Goal: Check status

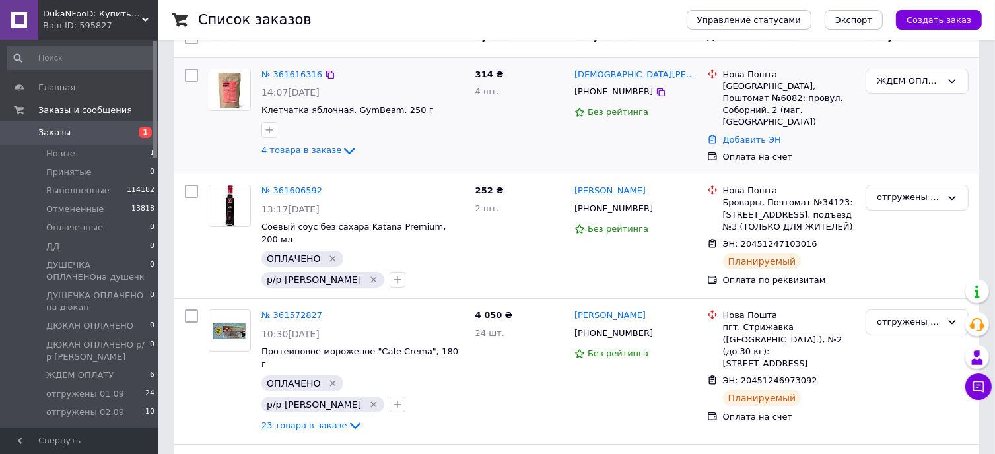
scroll to position [66, 0]
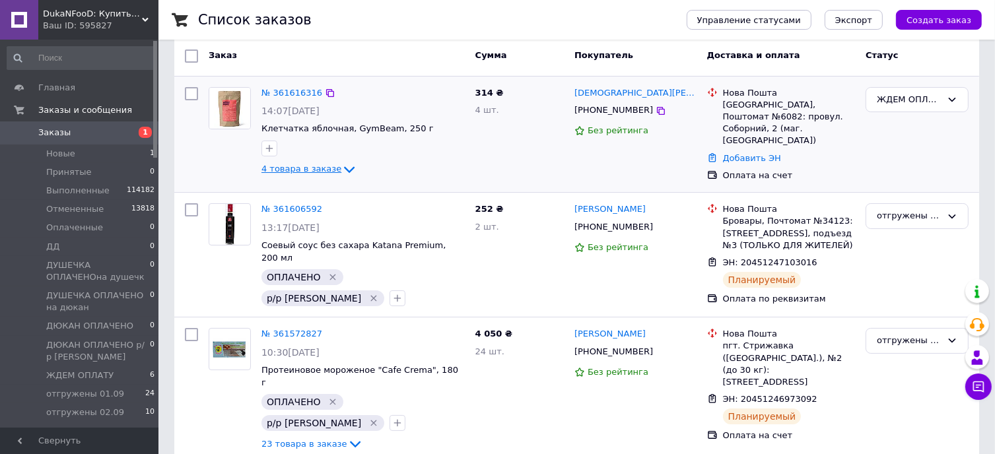
click at [344, 171] on icon at bounding box center [349, 170] width 11 height 7
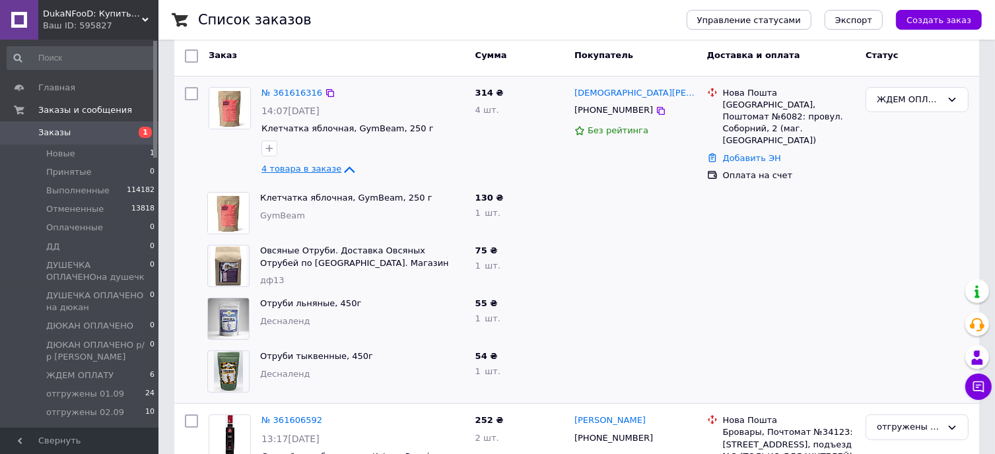
click at [345, 168] on icon at bounding box center [350, 169] width 11 height 7
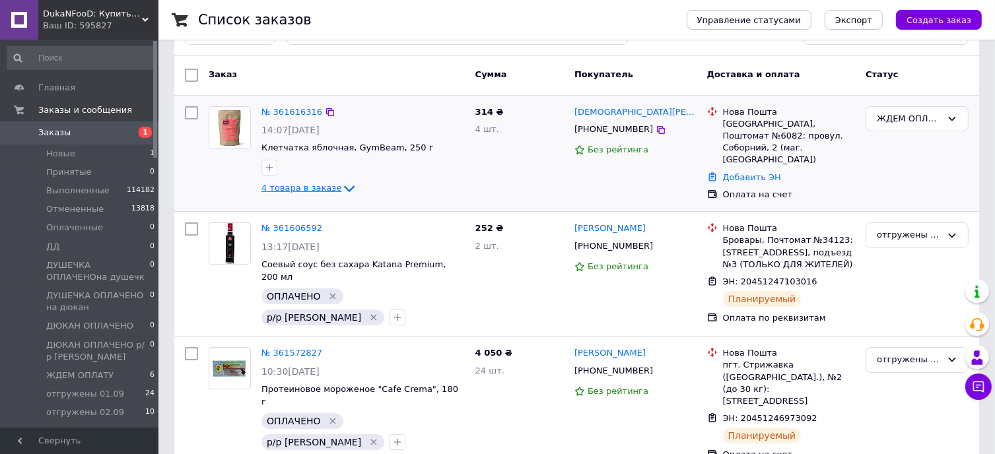
scroll to position [0, 0]
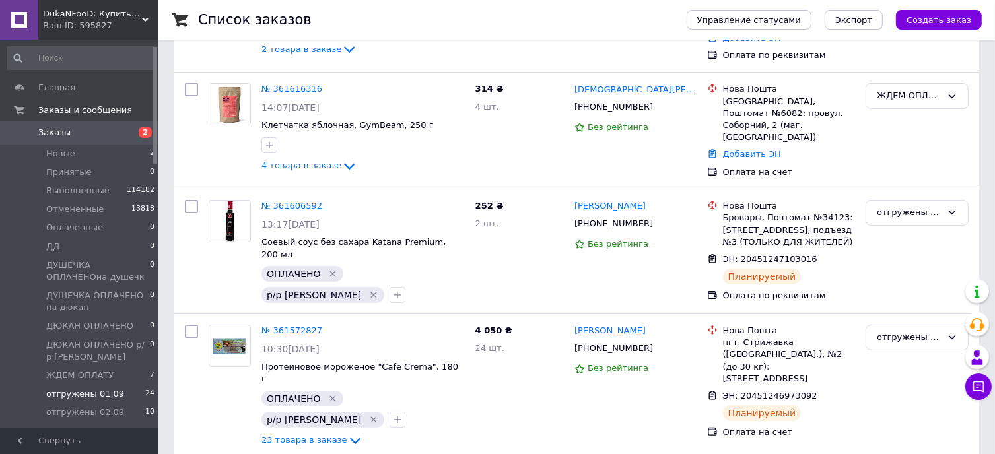
scroll to position [264, 0]
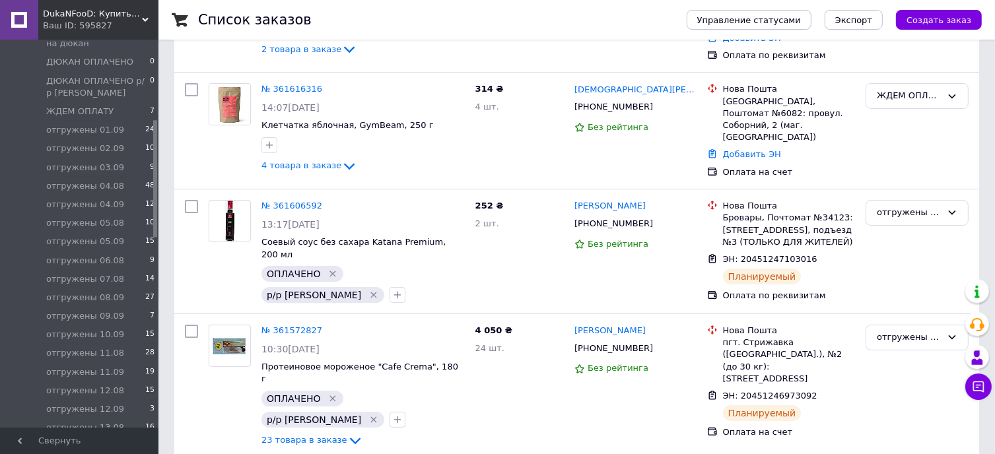
drag, startPoint x: 63, startPoint y: 112, endPoint x: 98, endPoint y: 2, distance: 114.9
click at [63, 112] on span "ЖДЕМ ОПЛАТУ" at bounding box center [79, 112] width 67 height 12
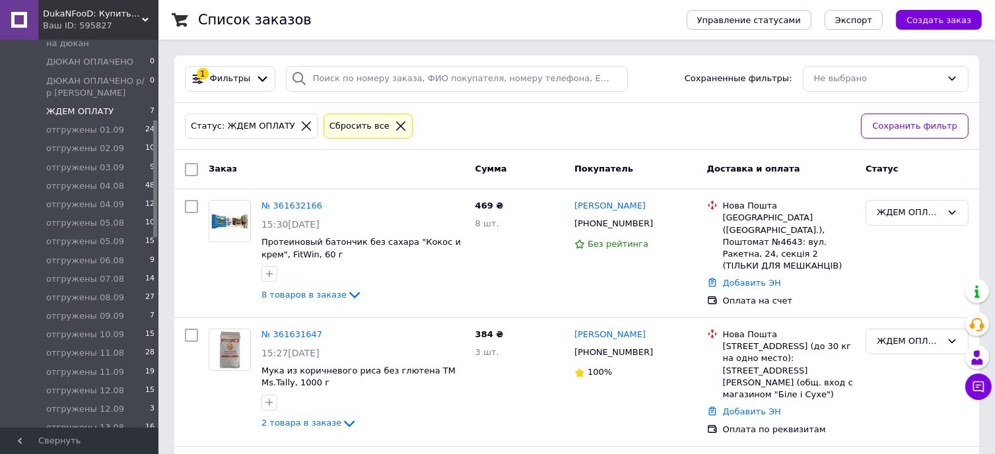
click at [396, 124] on icon at bounding box center [400, 126] width 9 height 9
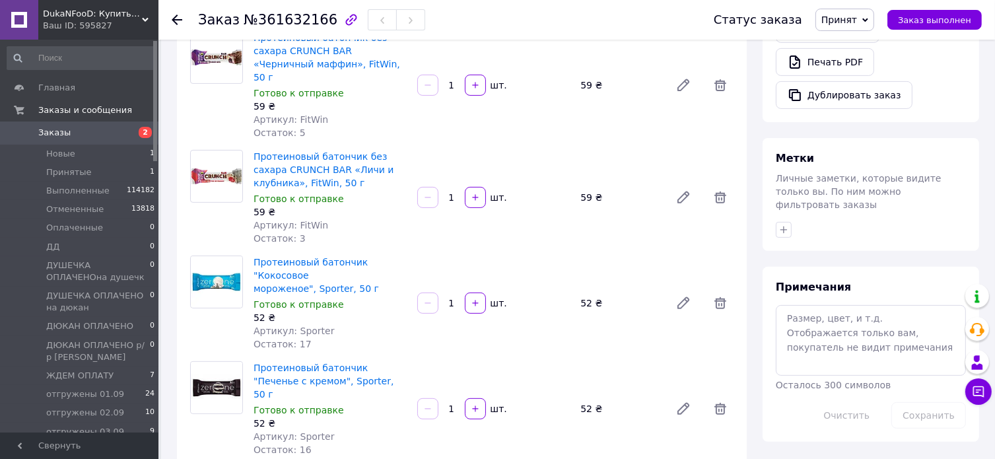
scroll to position [528, 0]
